Goal: Task Accomplishment & Management: Complete application form

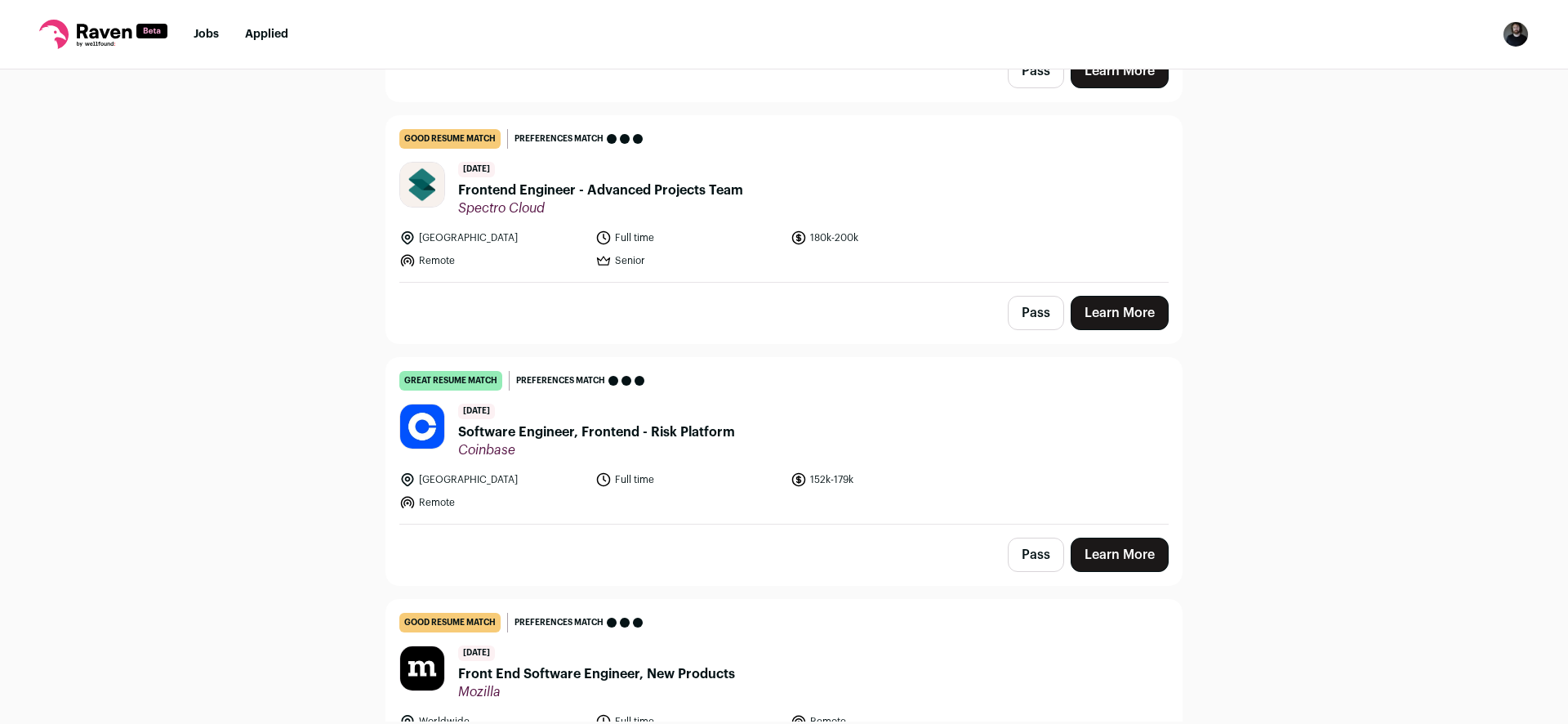
scroll to position [360, 0]
click at [524, 188] on span "Frontend Engineer - Advanced Projects Team" at bounding box center [600, 190] width 286 height 19
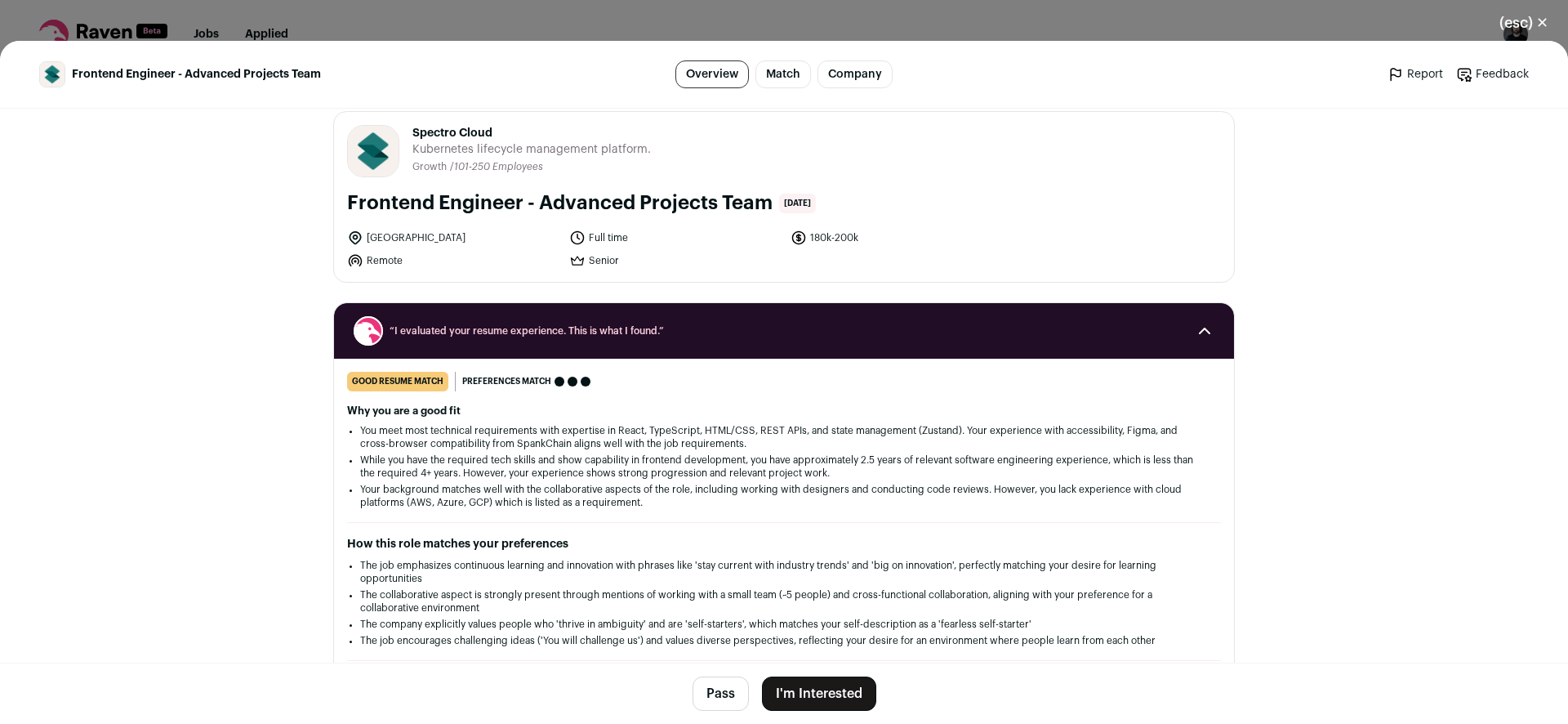
scroll to position [18, 0]
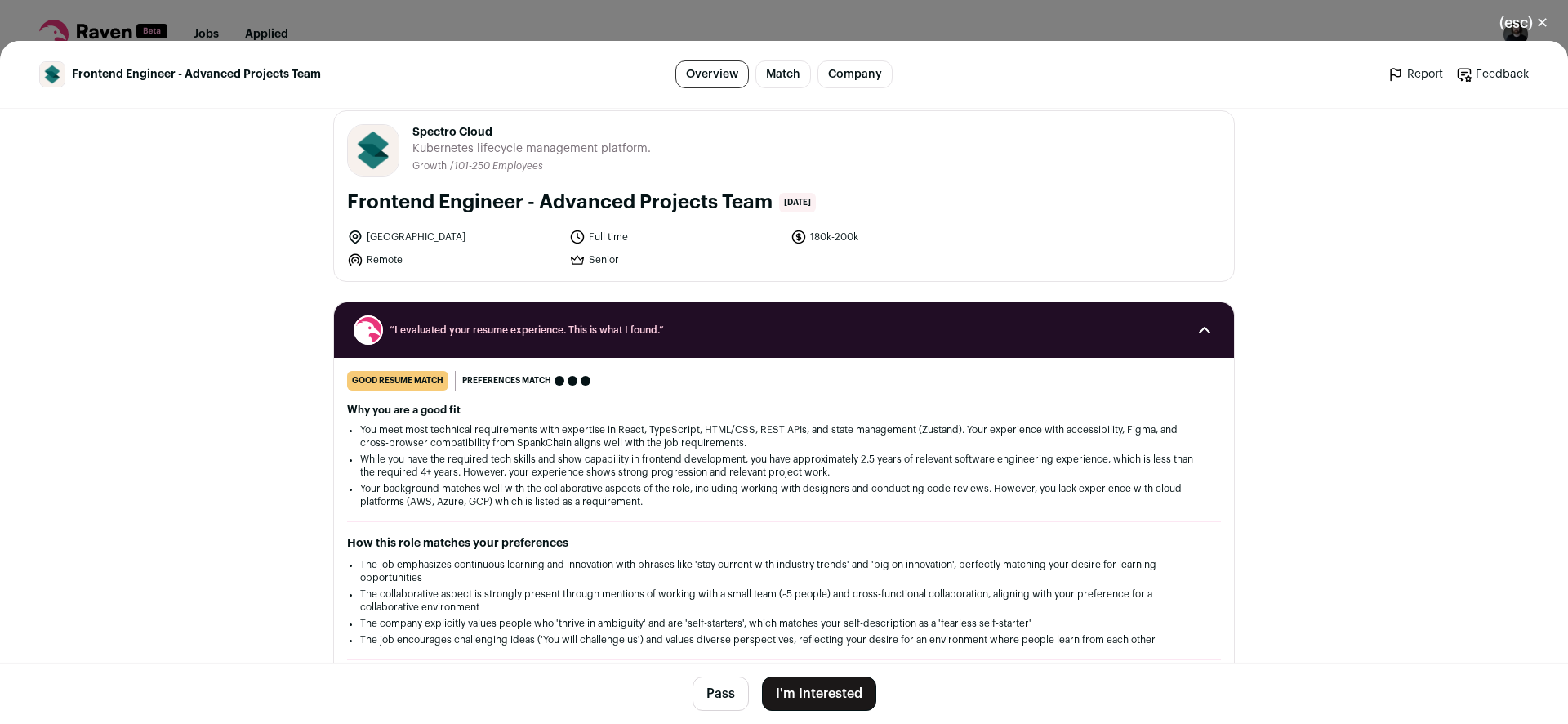
click at [1527, 28] on button "(esc) ✕" at bounding box center [1524, 22] width 89 height 36
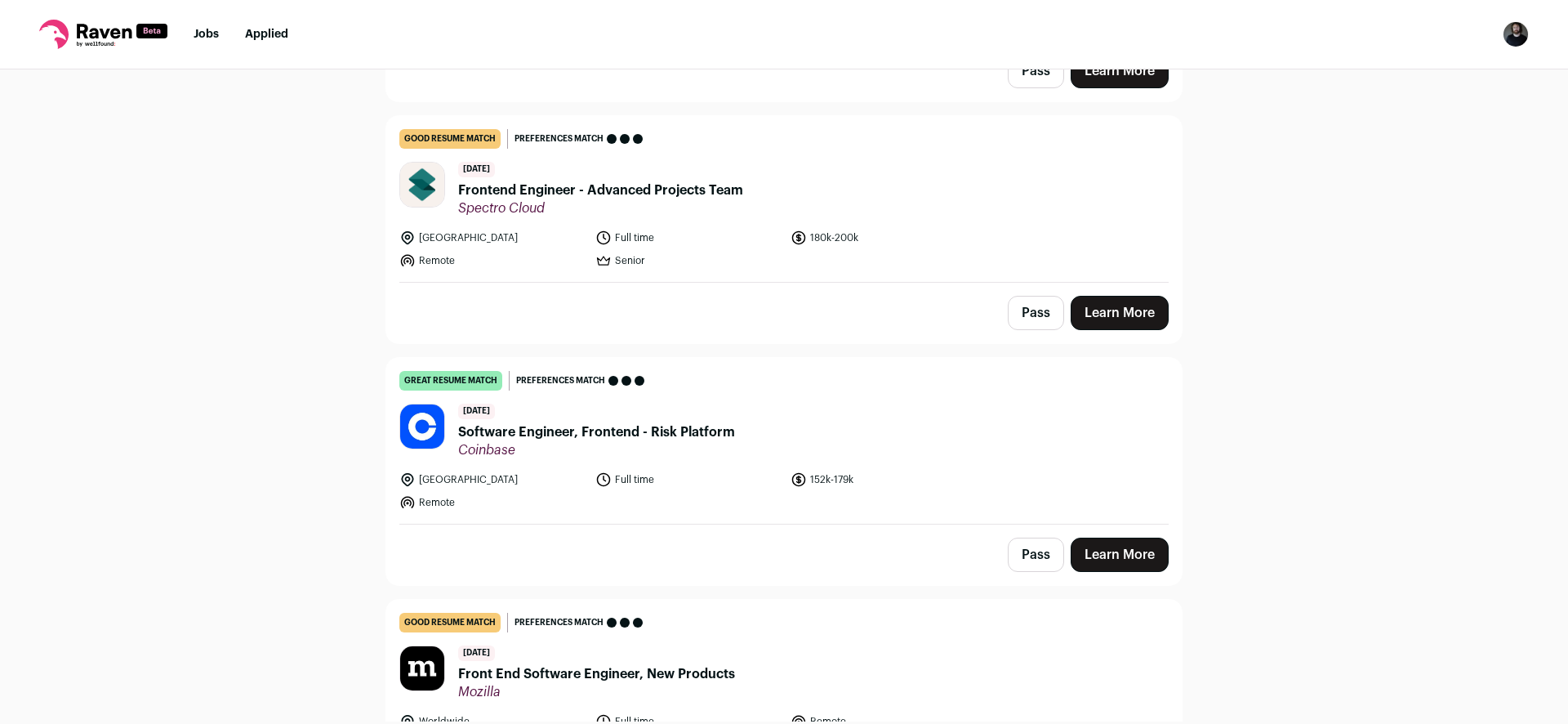
click at [1031, 318] on button "Pass" at bounding box center [1036, 312] width 57 height 34
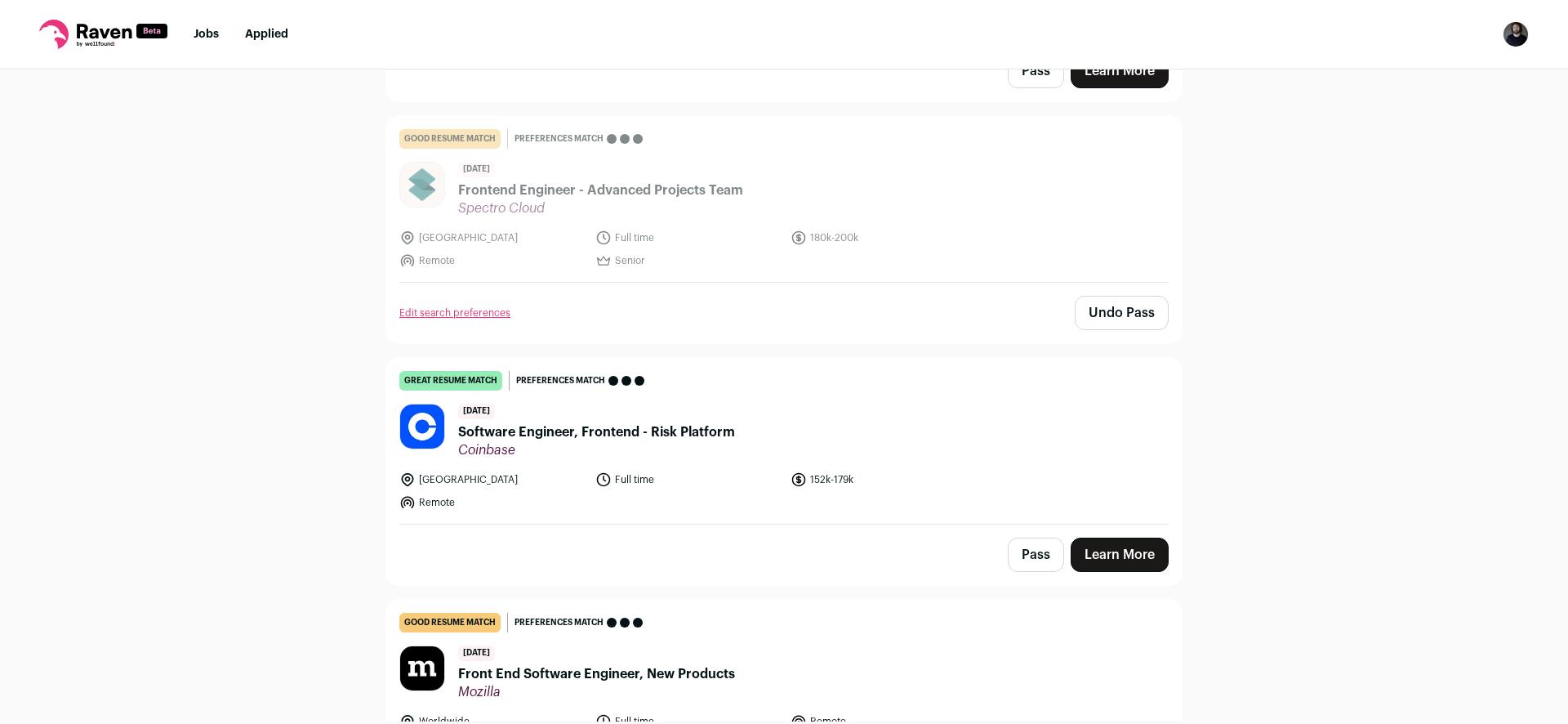
click at [636, 433] on span "Software Engineer, Frontend - Risk Platform" at bounding box center [596, 432] width 277 height 19
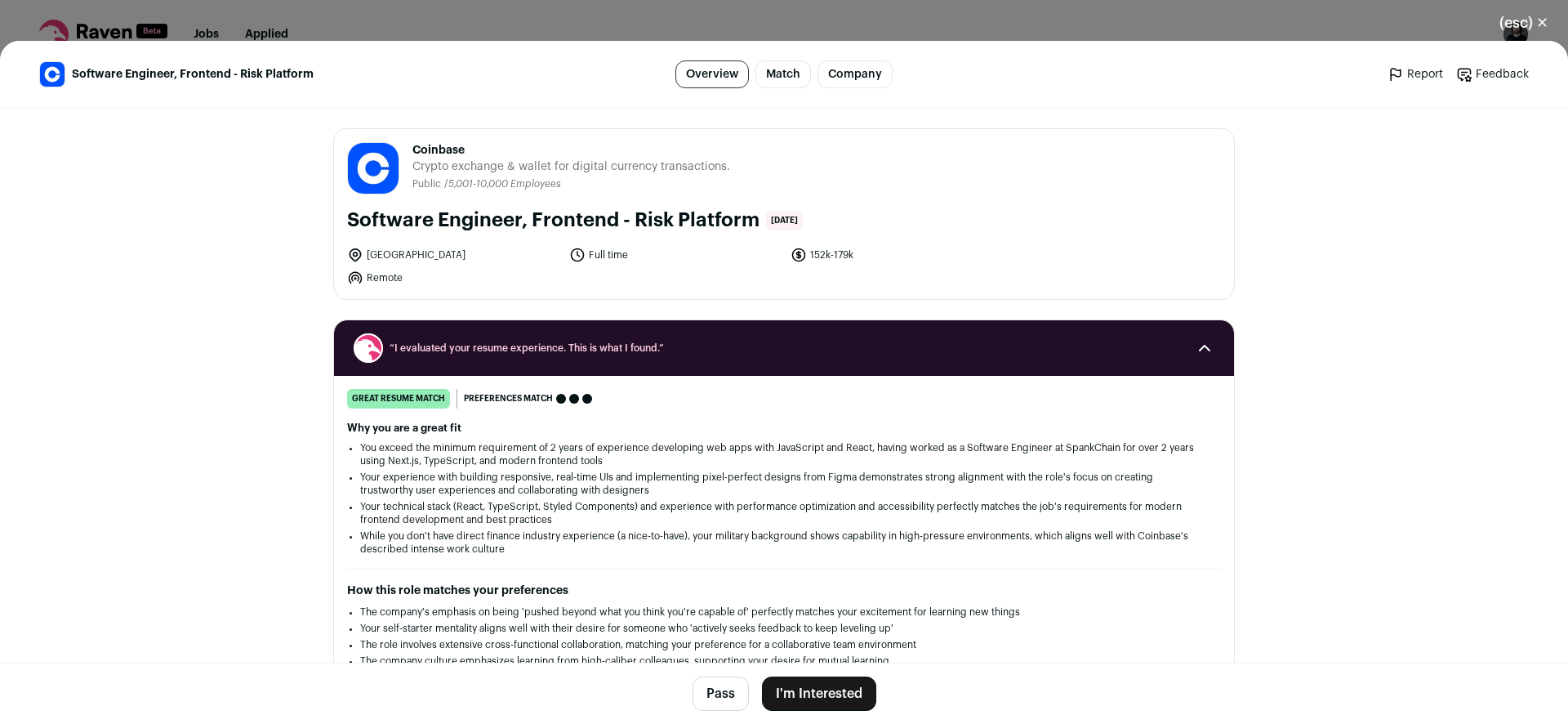
click at [806, 689] on button "I'm Interested" at bounding box center [819, 693] width 114 height 34
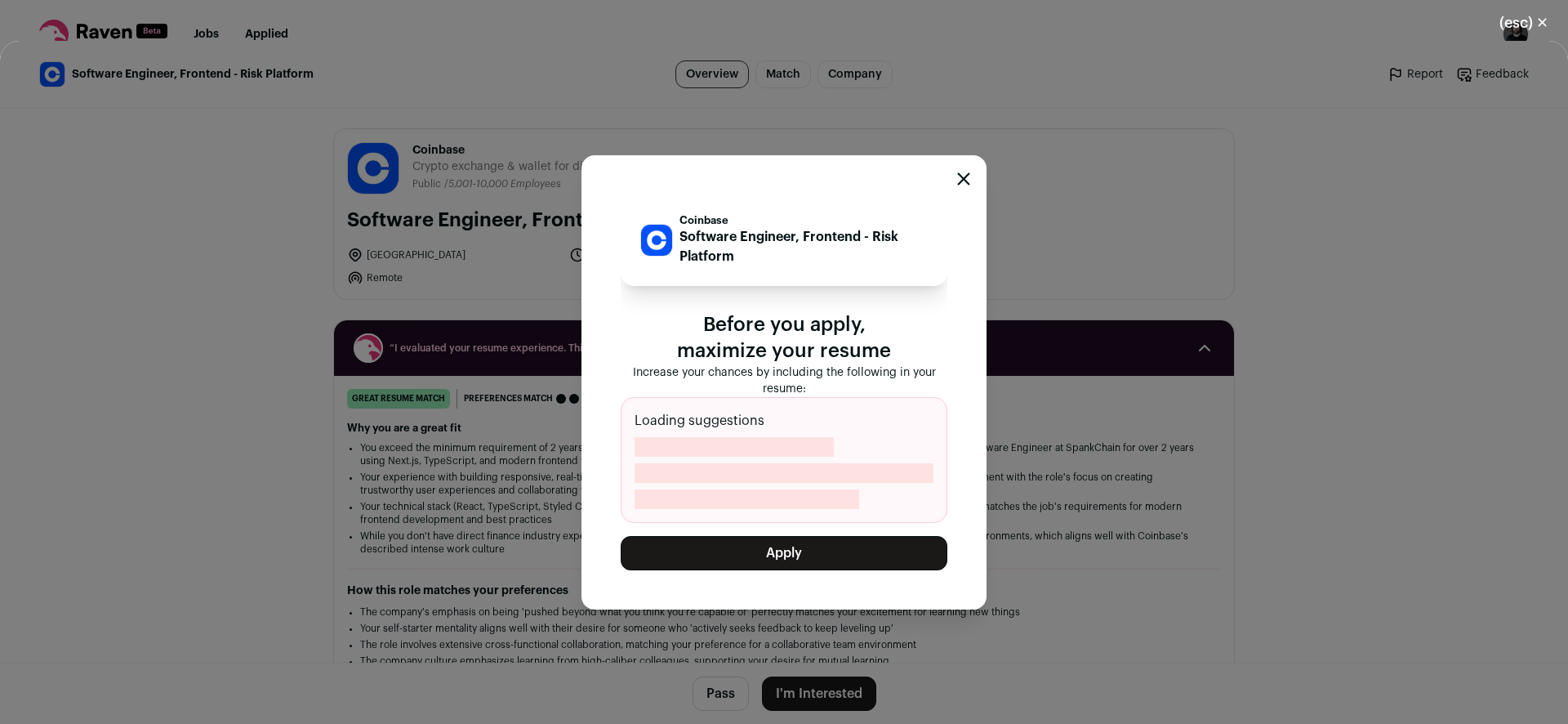
click at [800, 553] on button "Apply" at bounding box center [784, 553] width 326 height 34
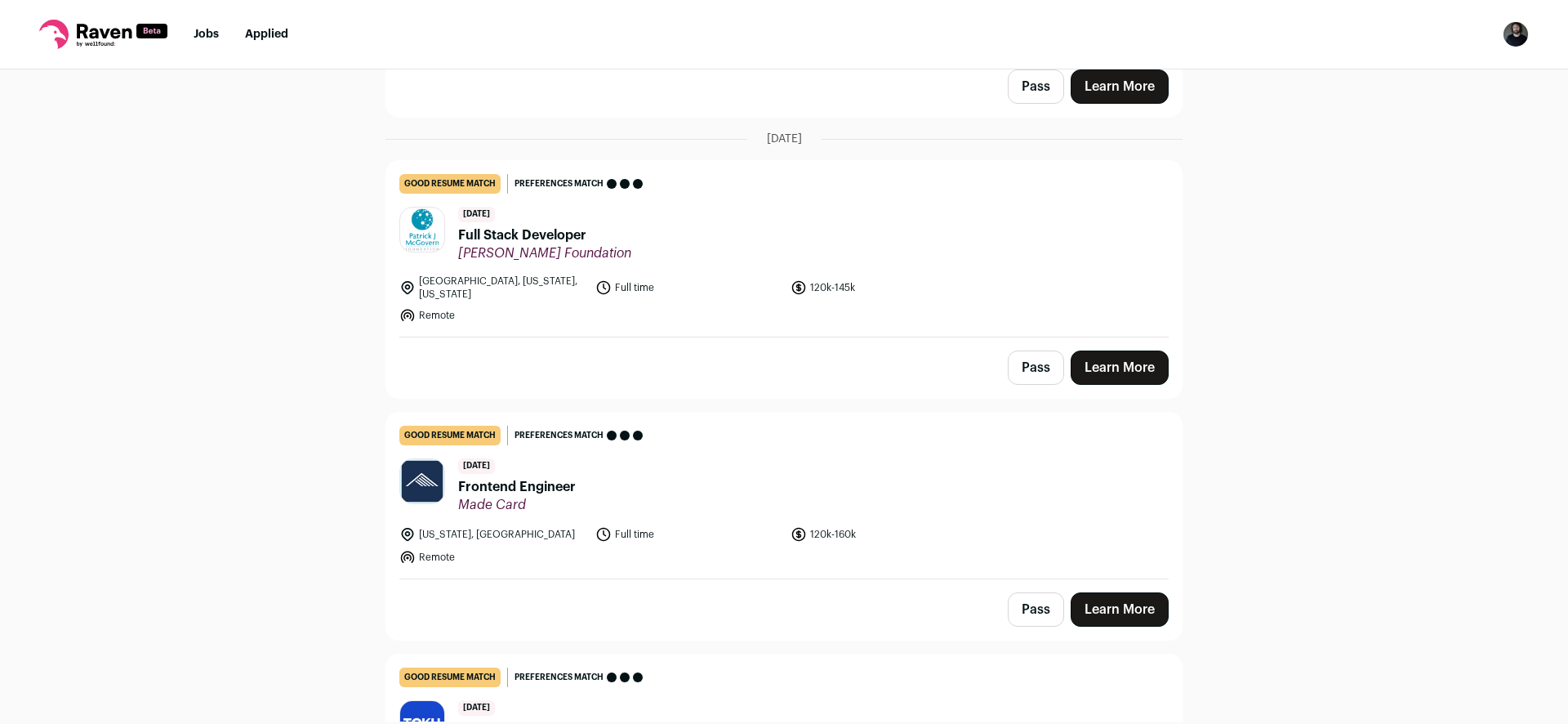
scroll to position [816, 0]
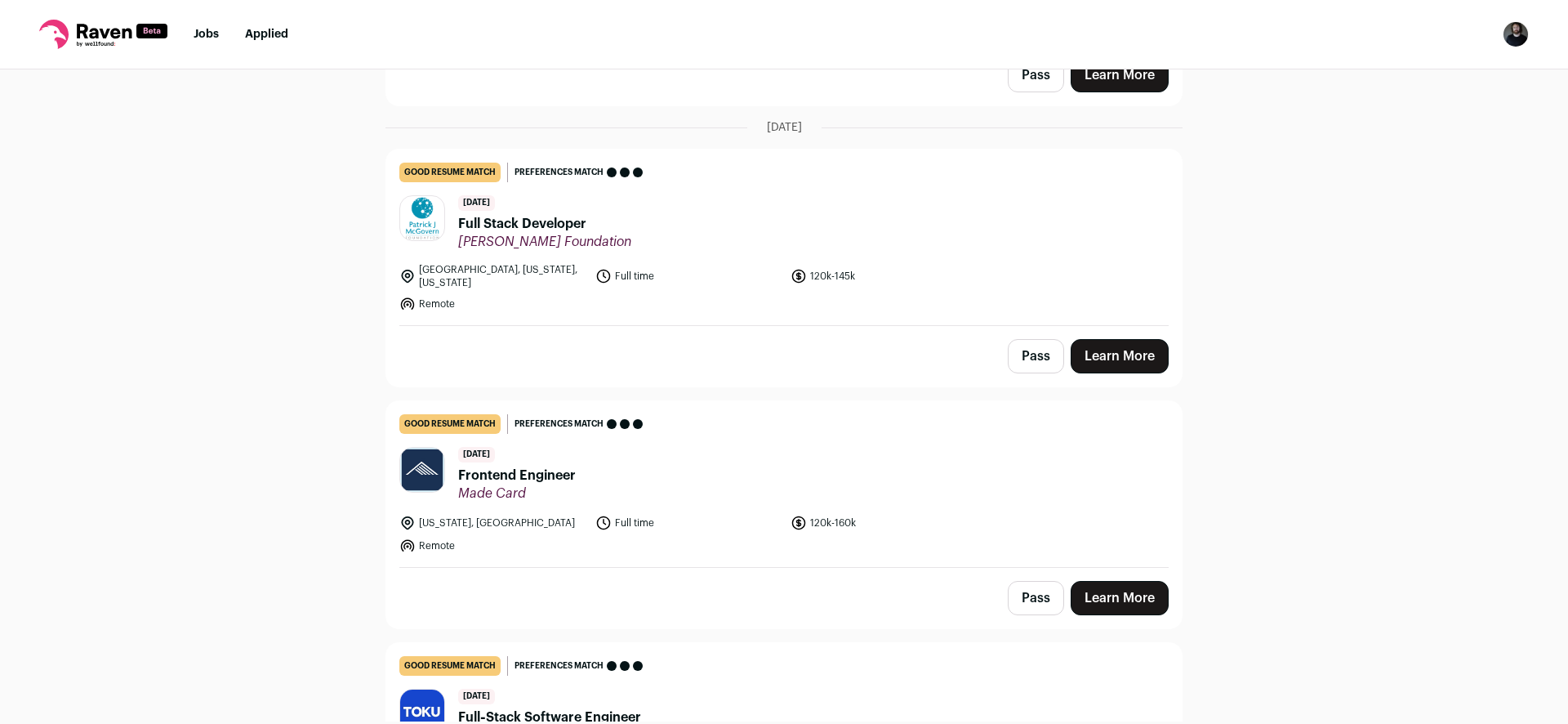
click at [508, 476] on span "Frontend Engineer" at bounding box center [516, 476] width 118 height 19
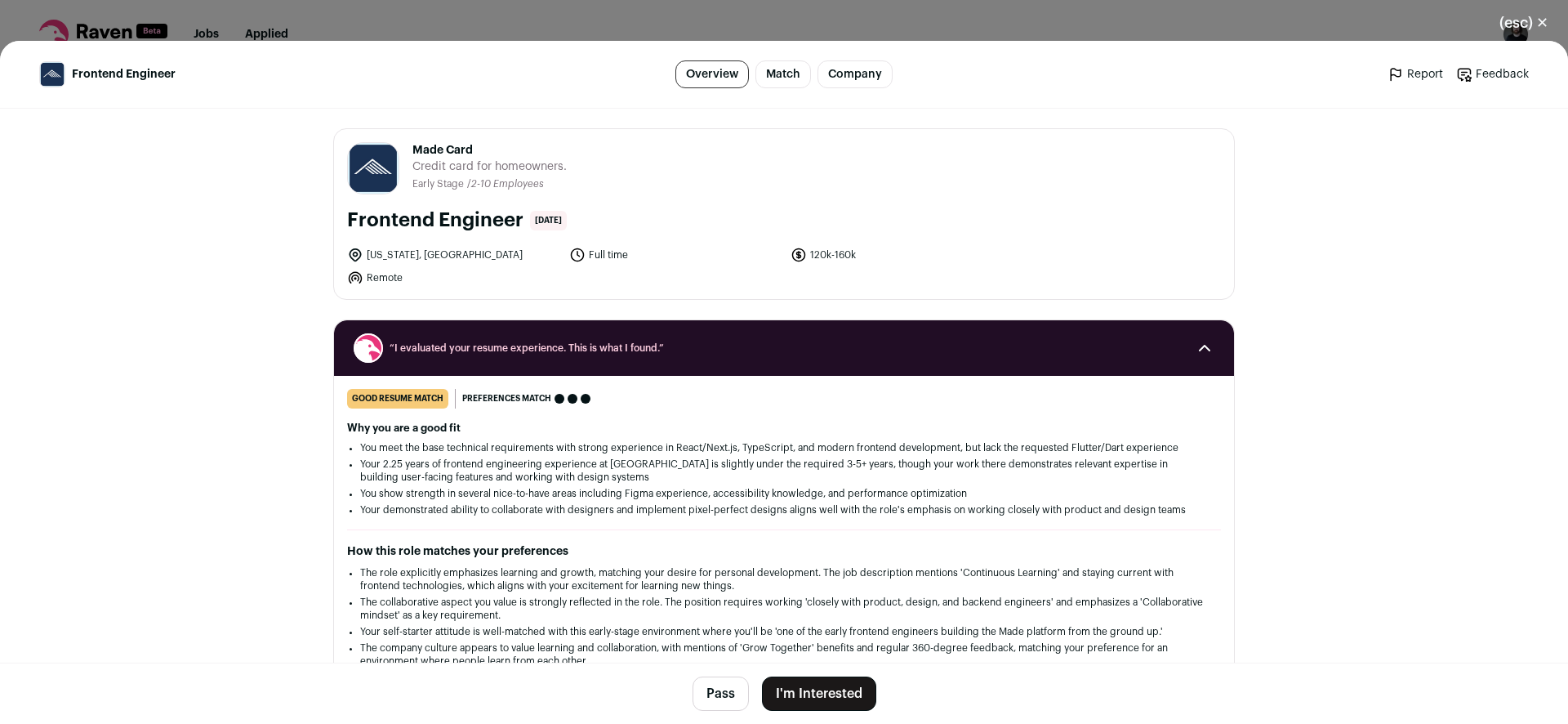
click at [843, 669] on footer "Pass I'm Interested" at bounding box center [784, 693] width 1568 height 61
click at [838, 679] on button "I'm Interested" at bounding box center [819, 693] width 114 height 34
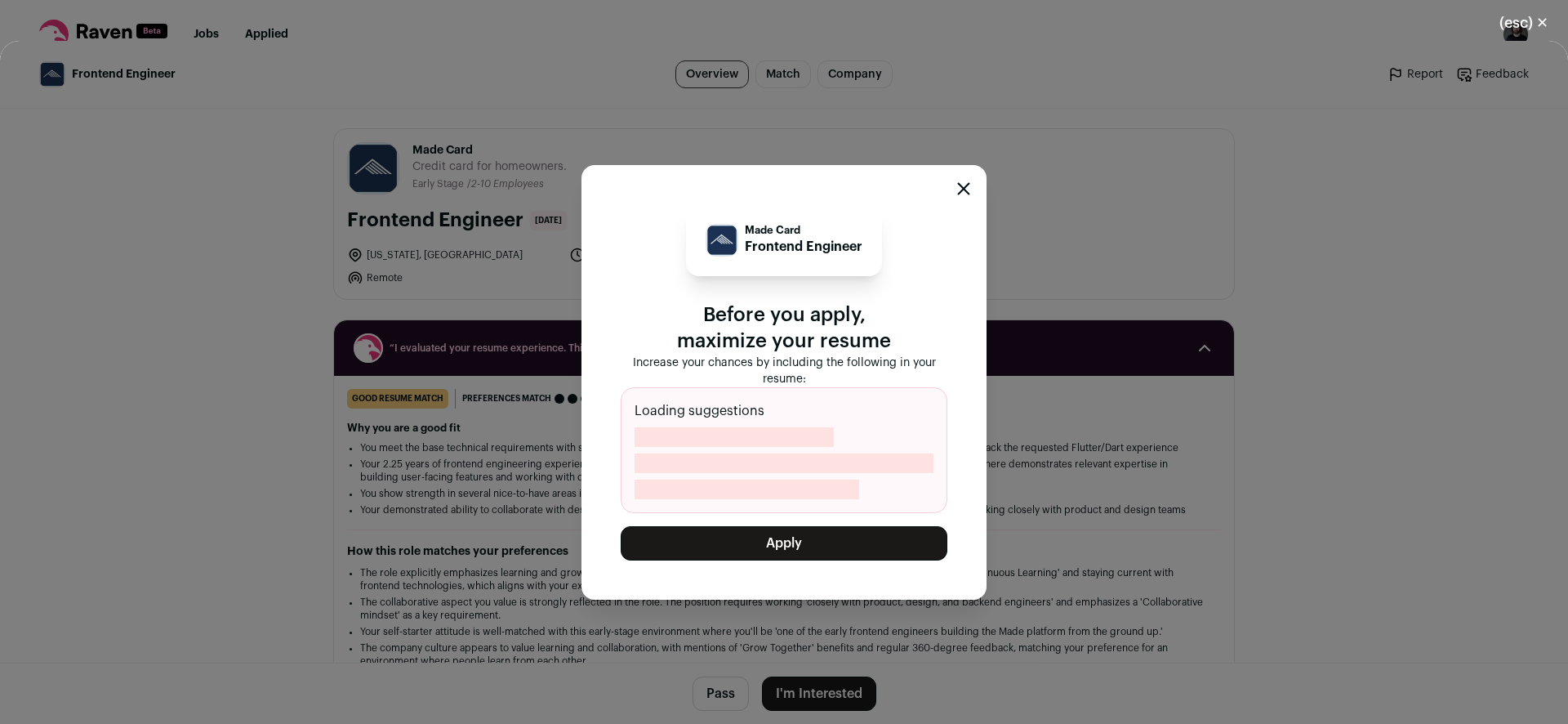
click at [832, 531] on button "Apply" at bounding box center [784, 543] width 326 height 34
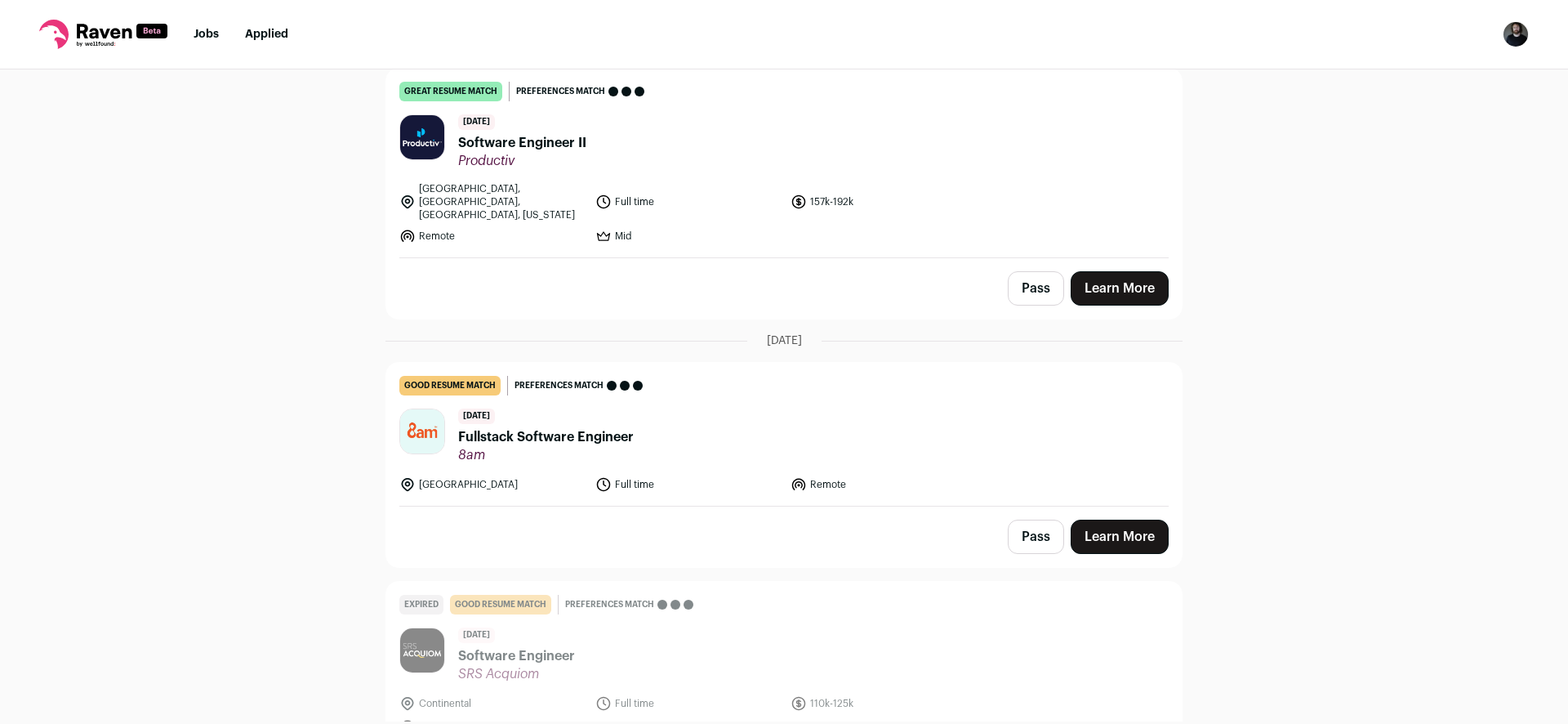
scroll to position [1848, 0]
